Goal: Information Seeking & Learning: Learn about a topic

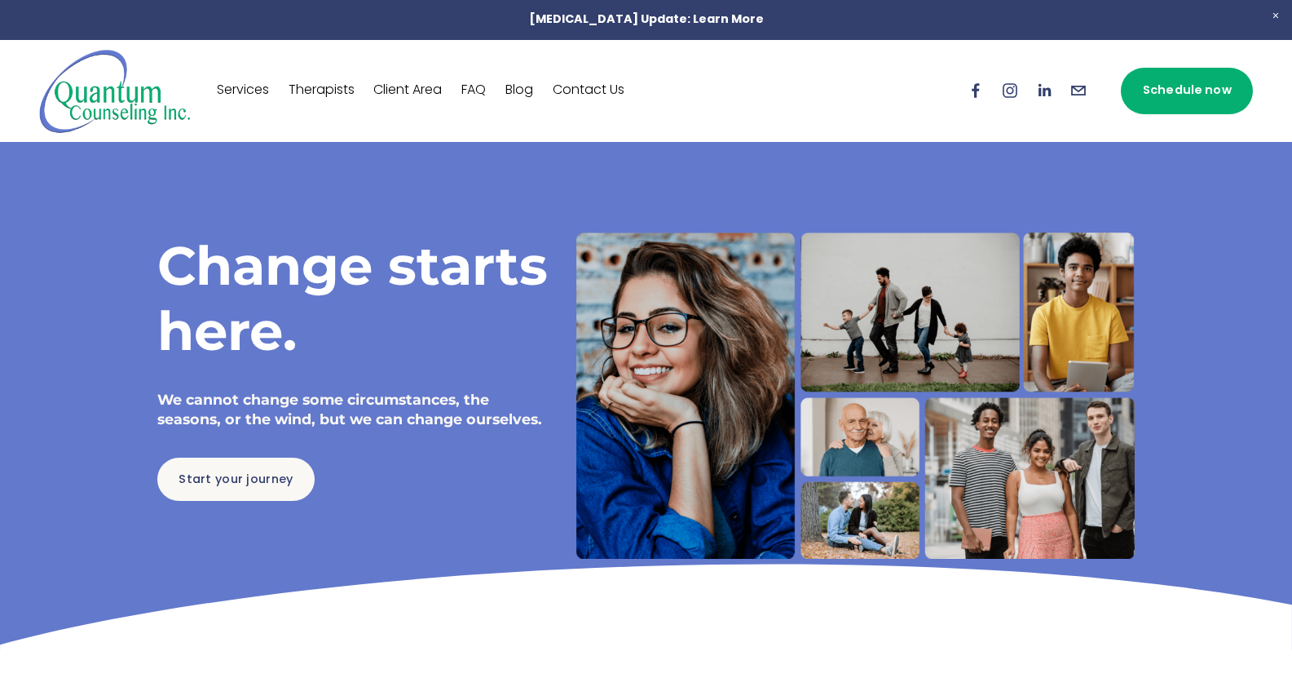
click at [254, 91] on link "Services" at bounding box center [243, 90] width 52 height 26
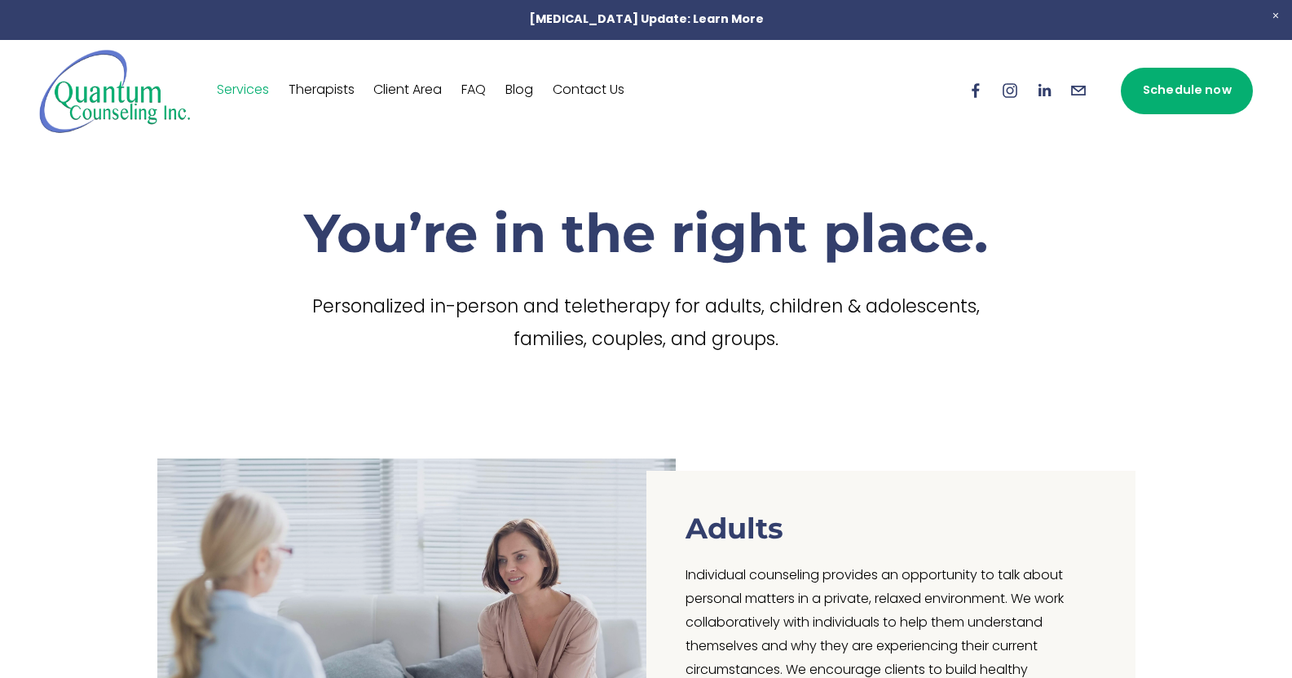
click at [577, 90] on link "Contact Us" at bounding box center [589, 90] width 72 height 26
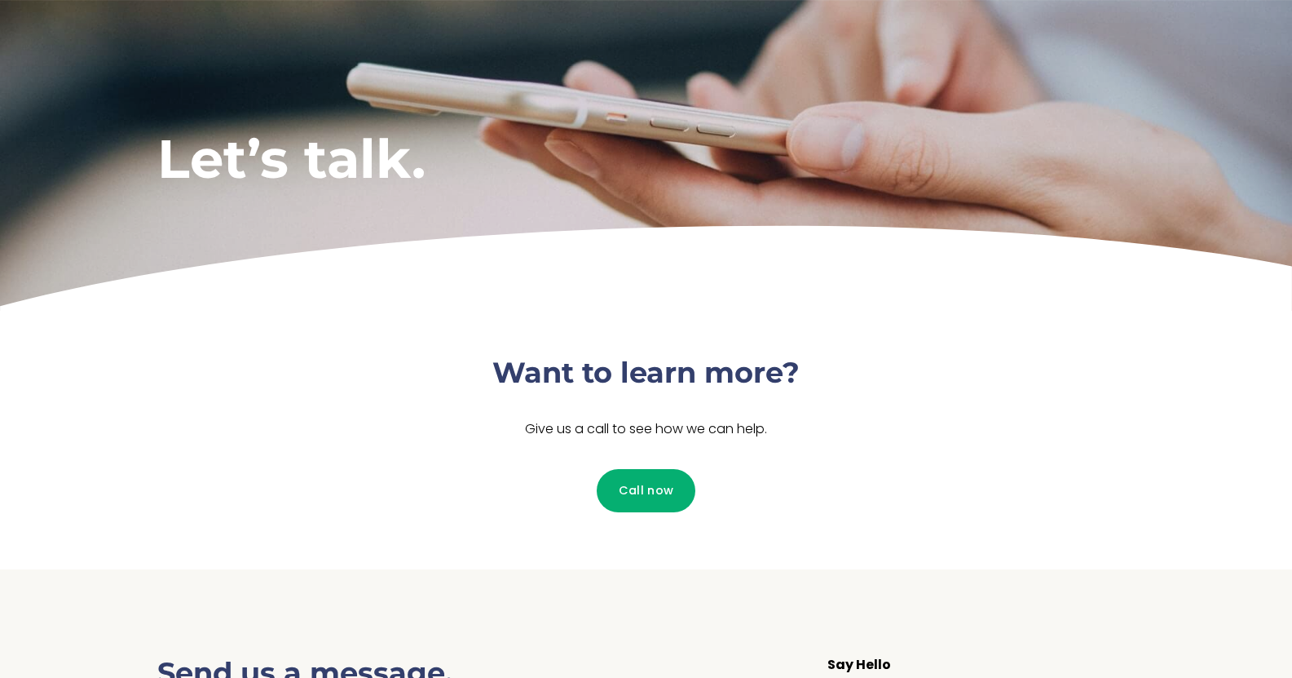
scroll to position [245, 0]
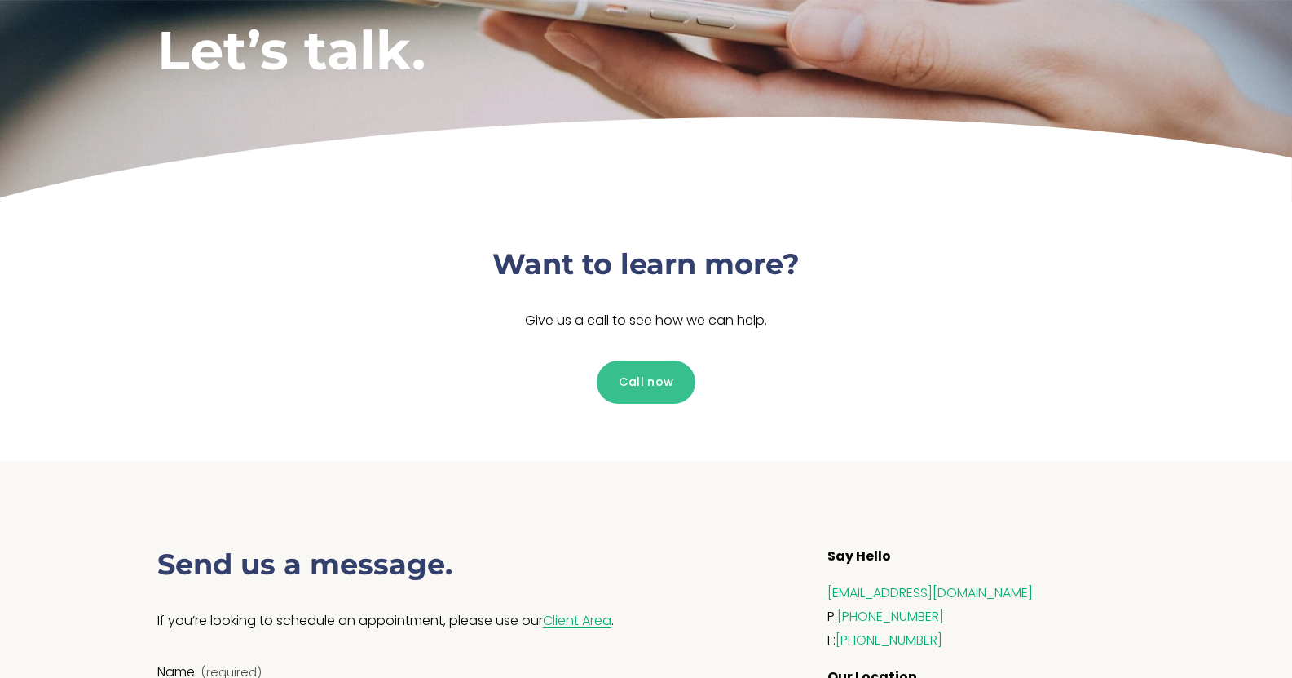
click at [664, 390] on link "Call now" at bounding box center [646, 381] width 99 height 43
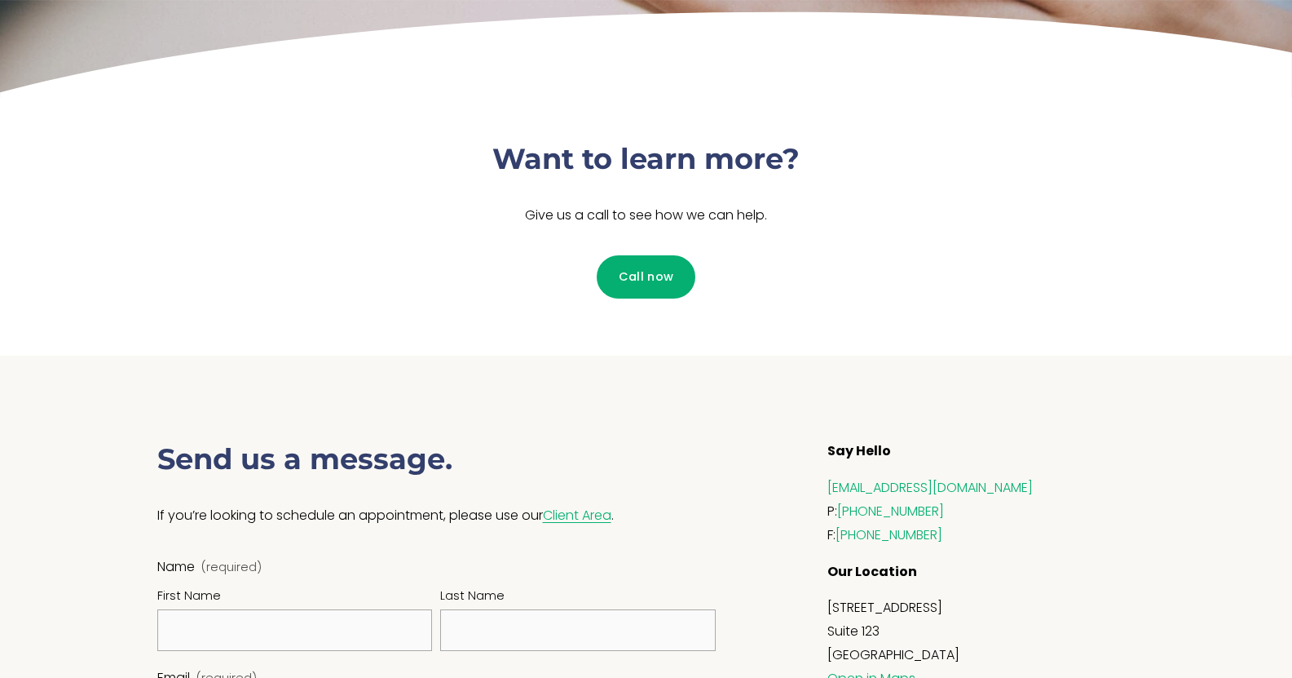
scroll to position [571, 0]
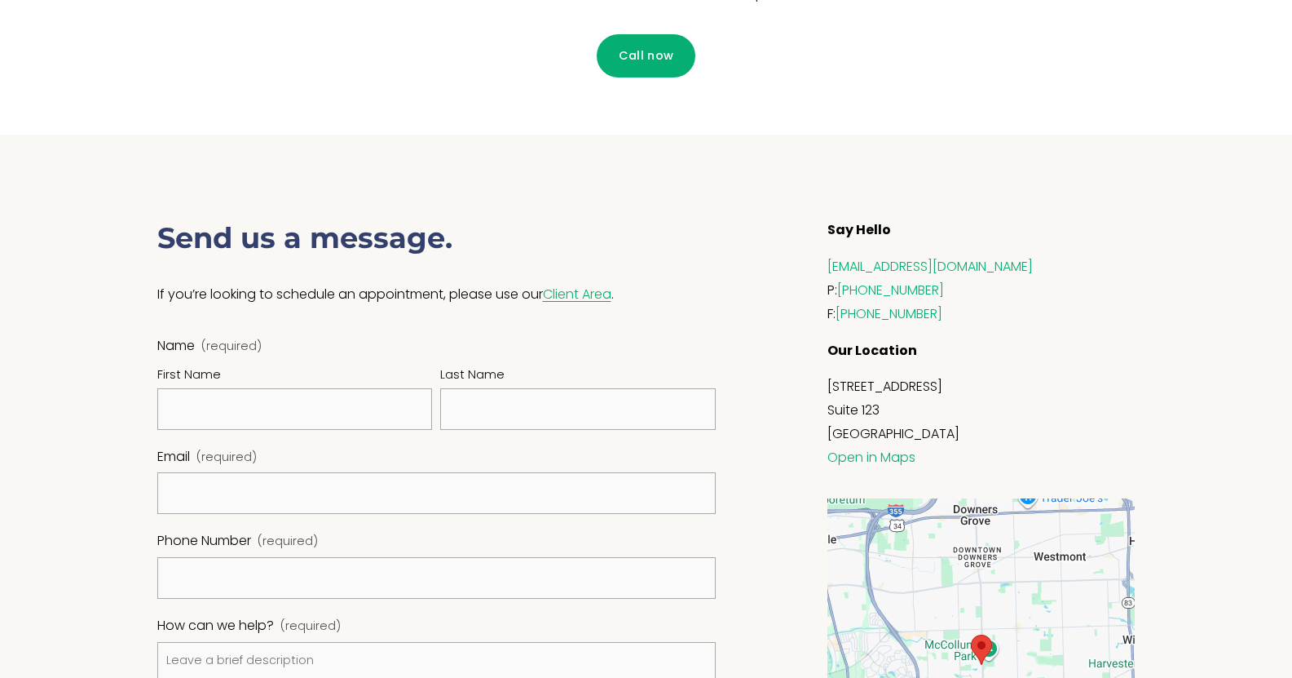
click at [571, 300] on link "Client Area" at bounding box center [577, 295] width 68 height 21
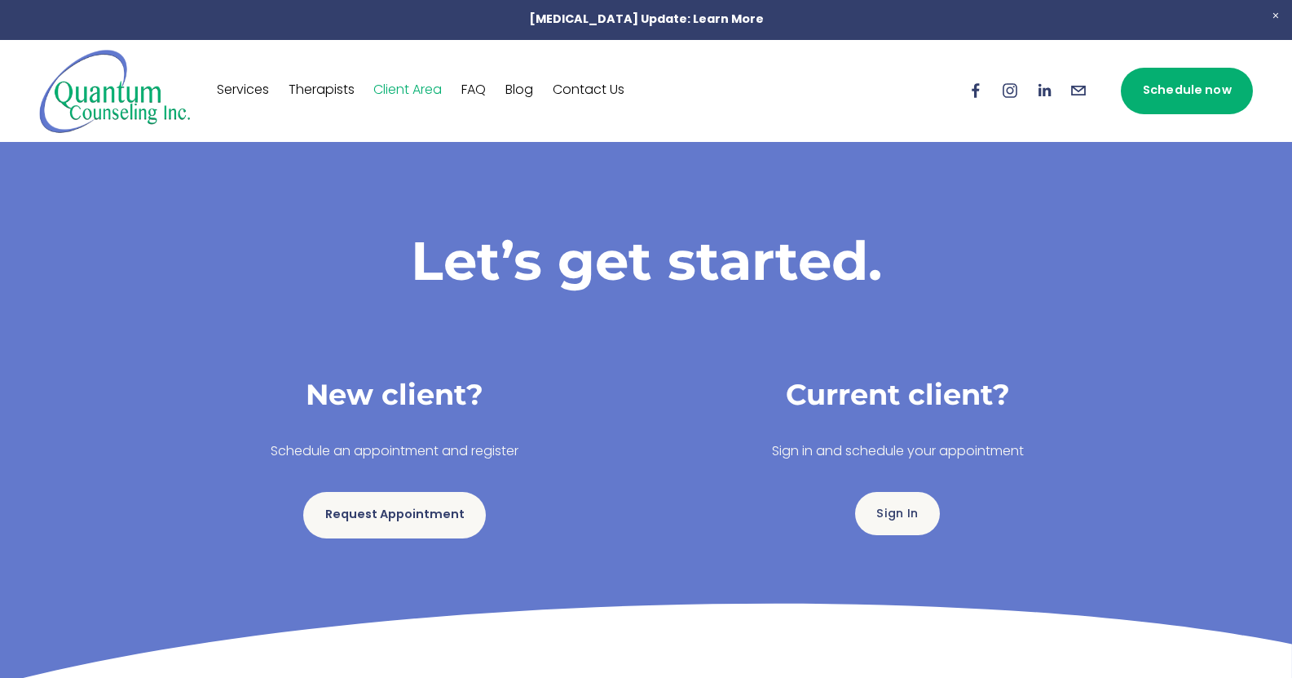
click at [360, 518] on link "Request Appointment" at bounding box center [394, 515] width 183 height 46
click at [607, 96] on link "Contact Us" at bounding box center [589, 90] width 72 height 26
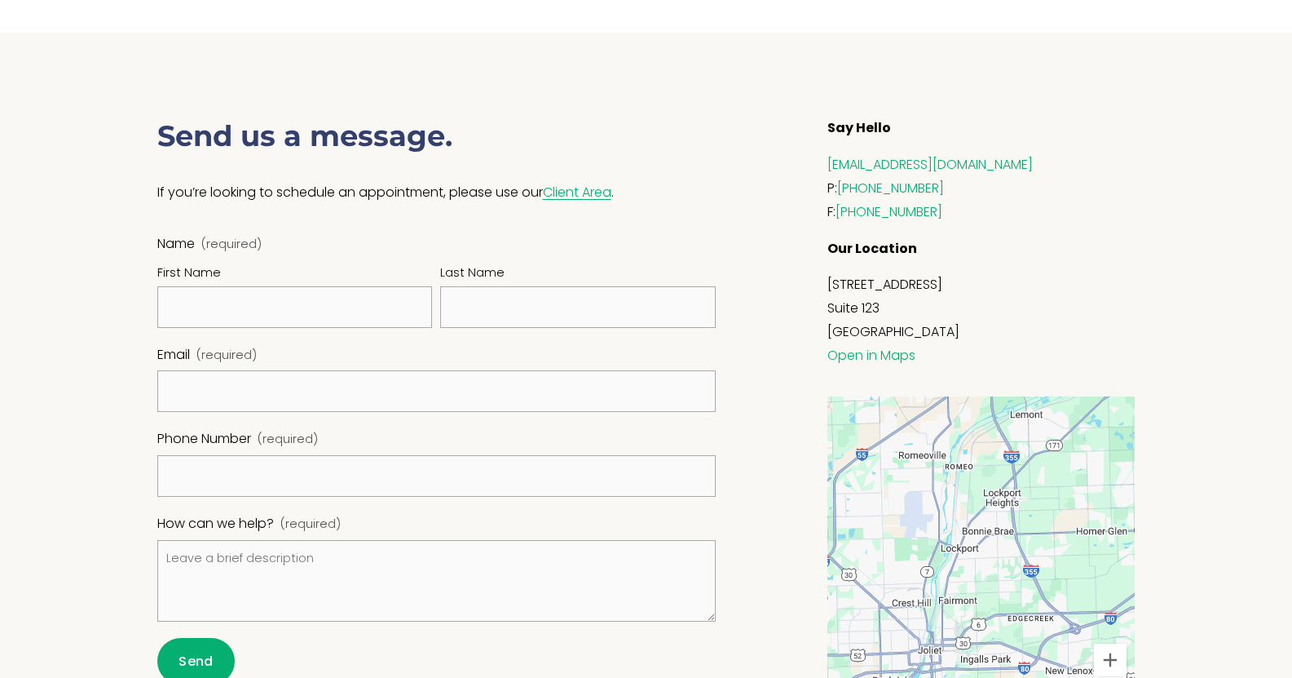
scroll to position [501, 0]
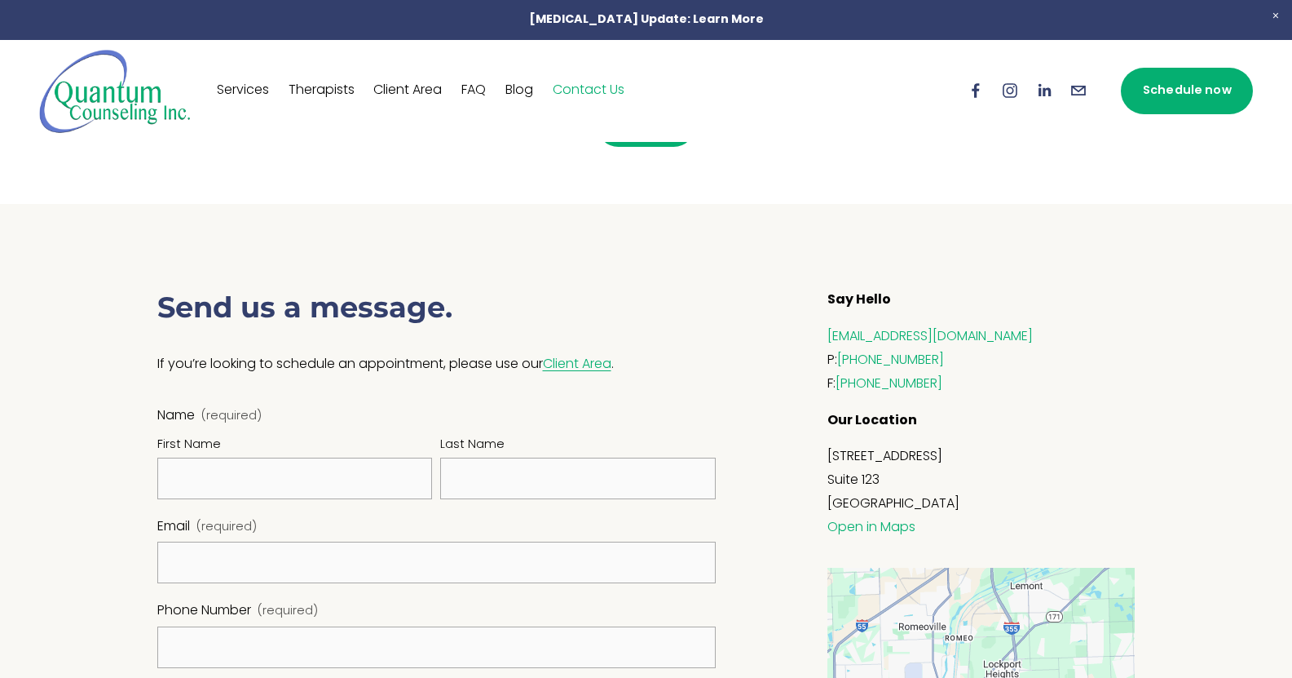
click at [479, 90] on link "FAQ" at bounding box center [473, 90] width 24 height 26
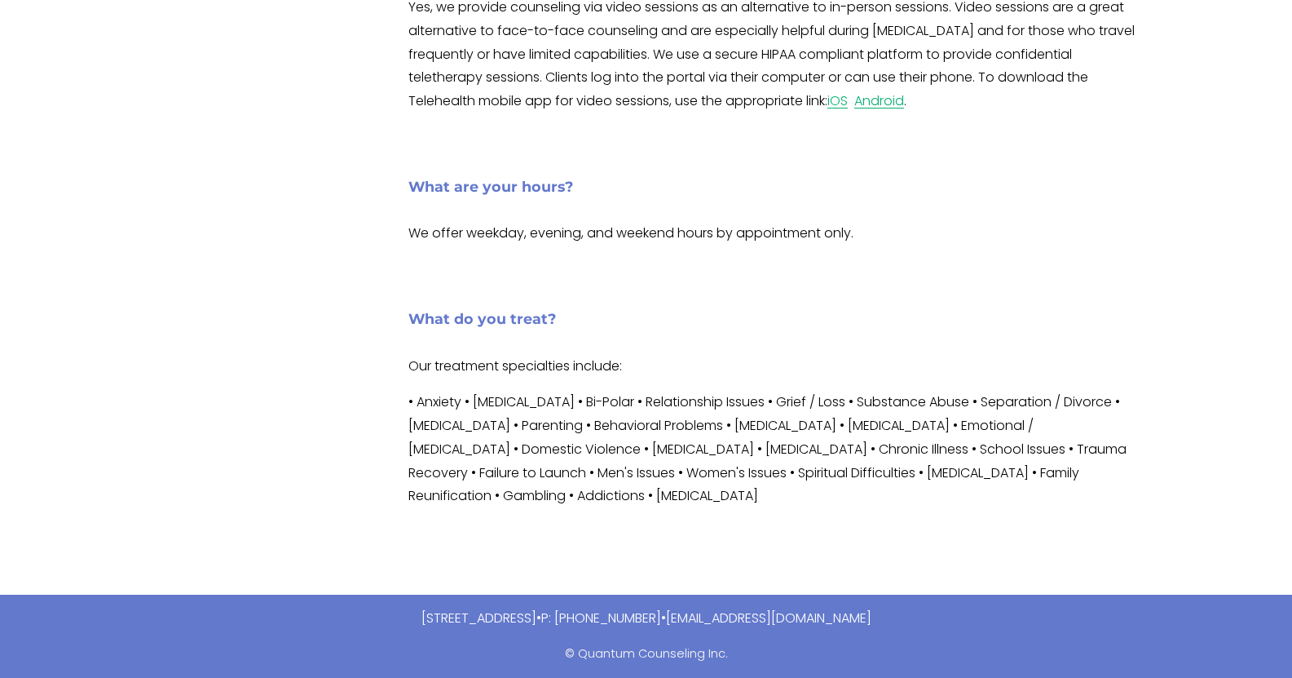
scroll to position [1035, 0]
